Goal: Information Seeking & Learning: Learn about a topic

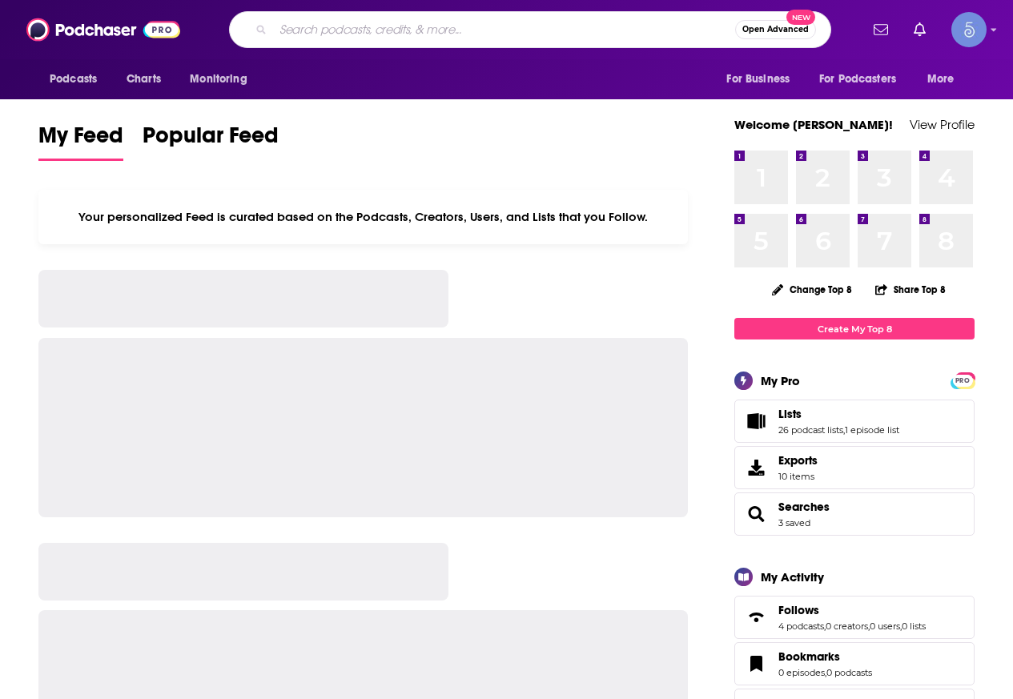
click at [396, 30] on input "Search podcasts, credits, & more..." at bounding box center [504, 30] width 462 height 26
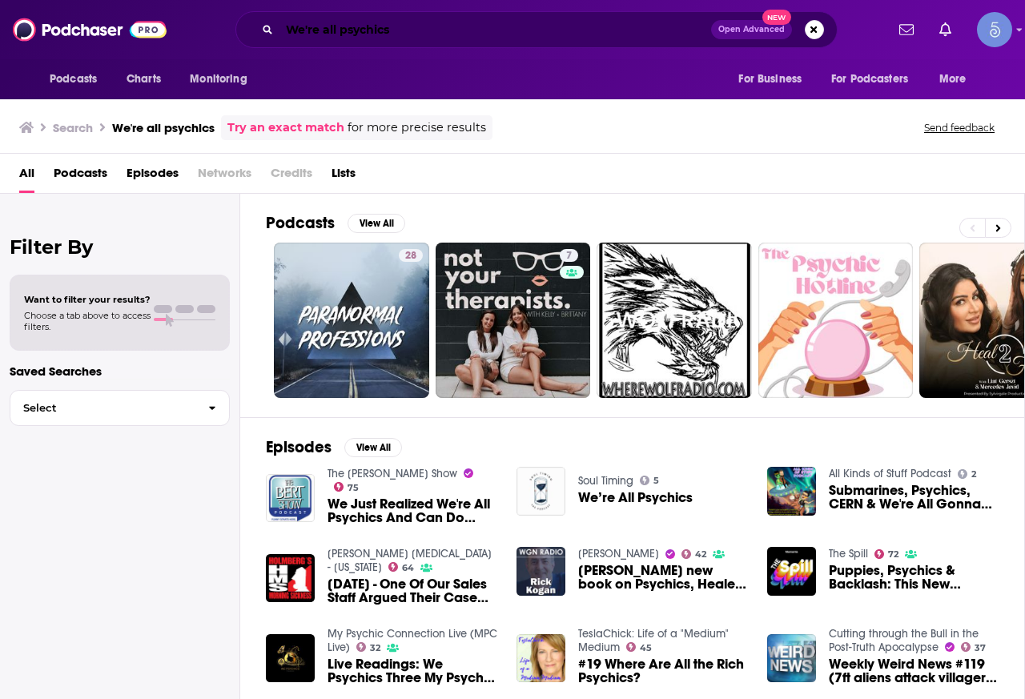
click at [397, 26] on input "We're all psychics" at bounding box center [496, 30] width 432 height 26
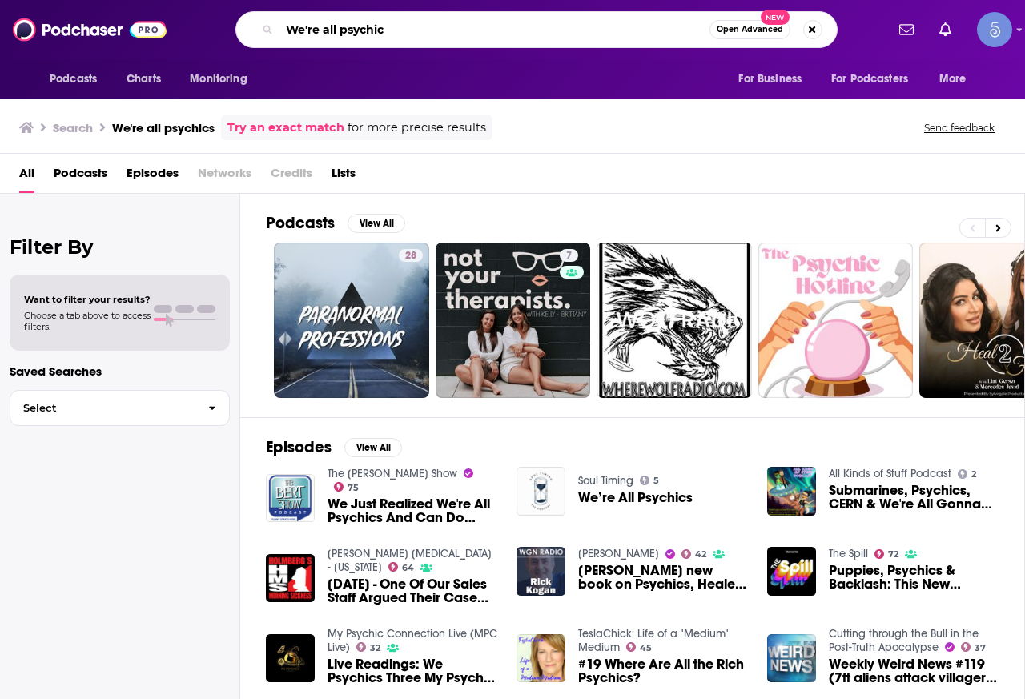
type input "We're all psychic"
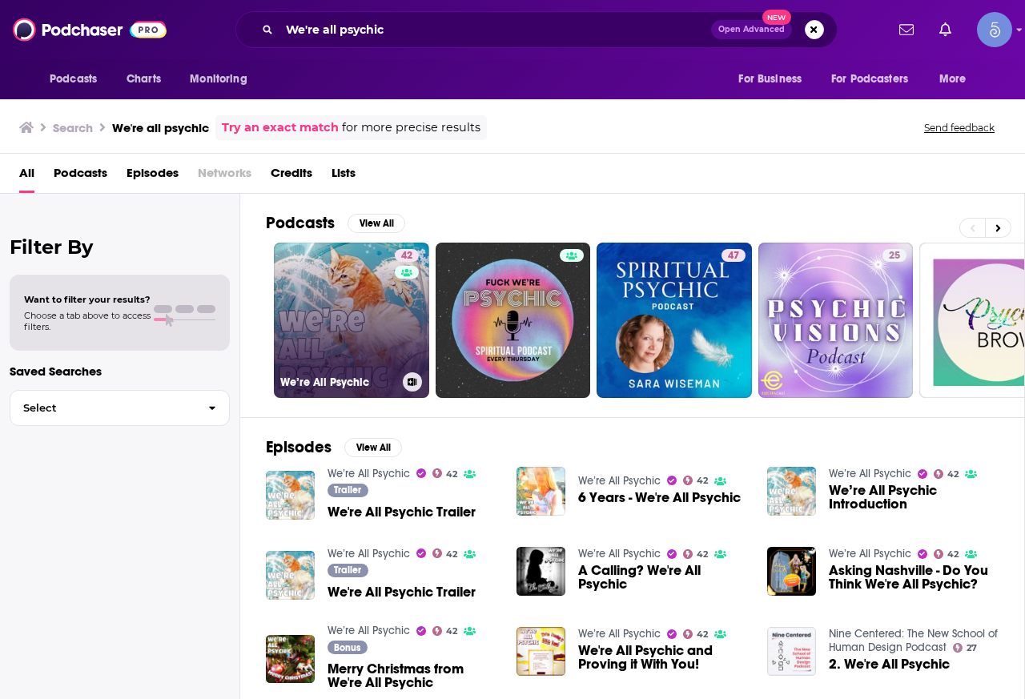
click at [358, 308] on link "42 We’re All Psychic" at bounding box center [351, 320] width 155 height 155
